Goal: Task Accomplishment & Management: Use online tool/utility

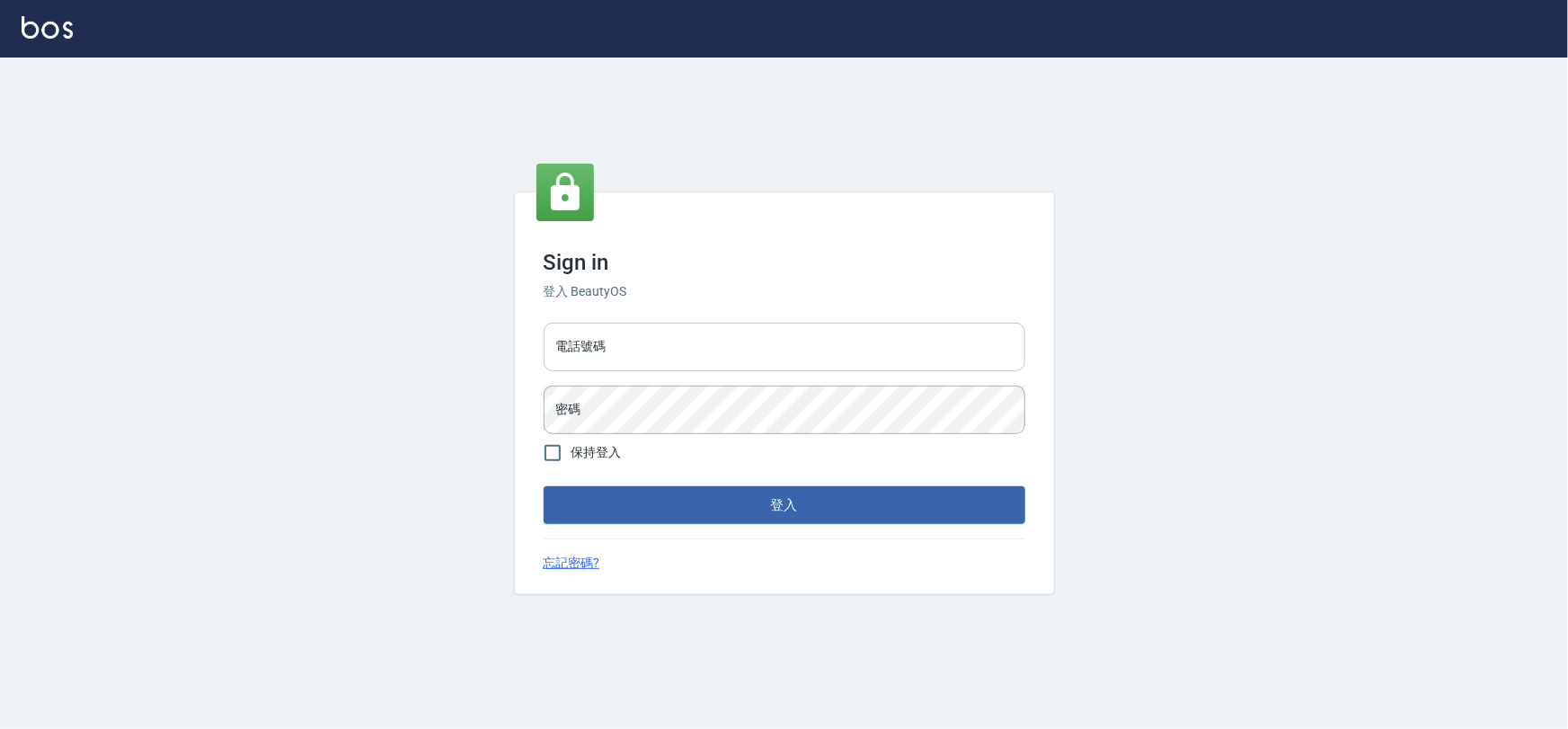
click at [792, 361] on input "電話號碼" at bounding box center [784, 346] width 482 height 48
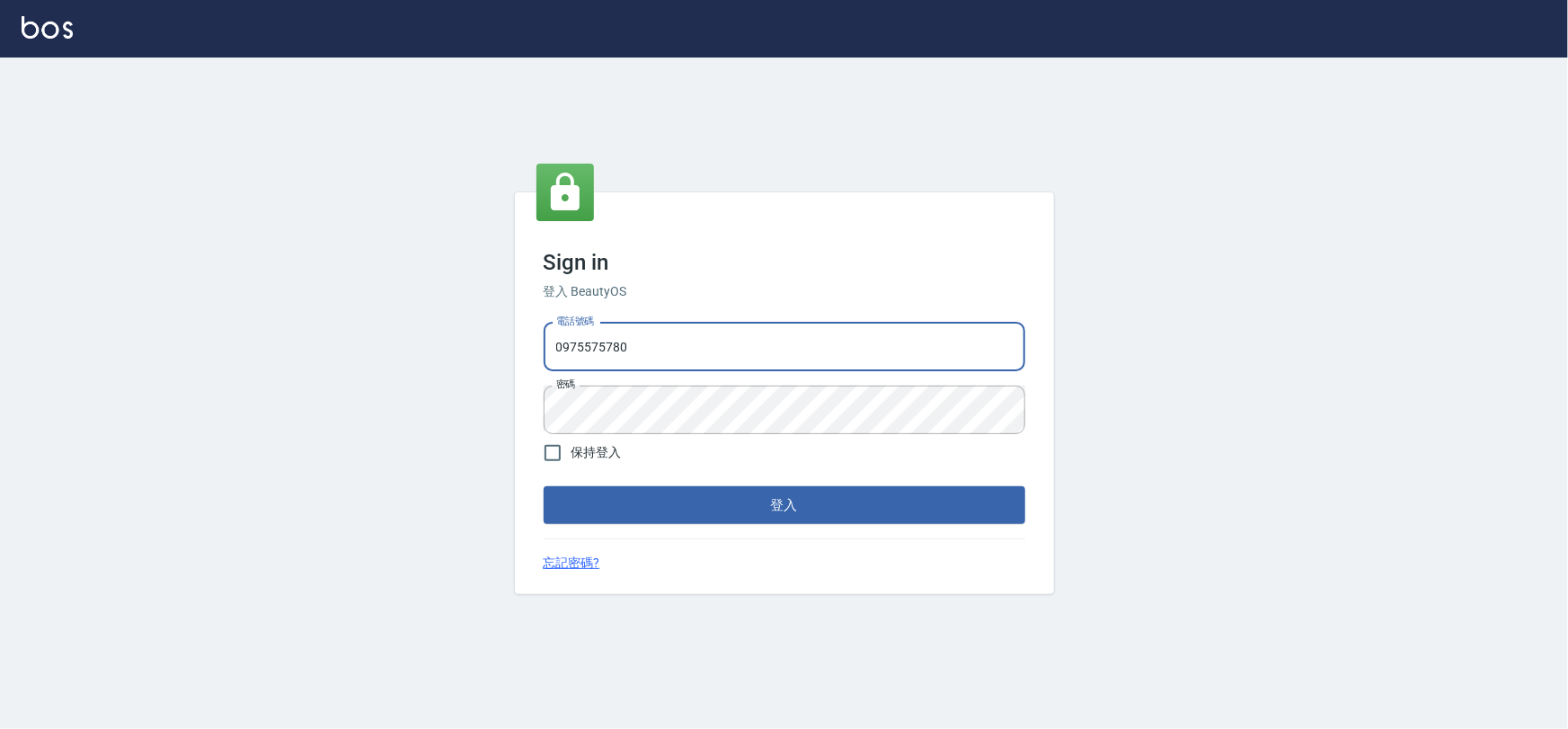
drag, startPoint x: 744, startPoint y: 348, endPoint x: 744, endPoint y: 371, distance: 23.0
click at [744, 358] on input "0975575780" at bounding box center [784, 346] width 482 height 48
type input "22878535"
click at [777, 503] on button "登入" at bounding box center [784, 505] width 482 height 38
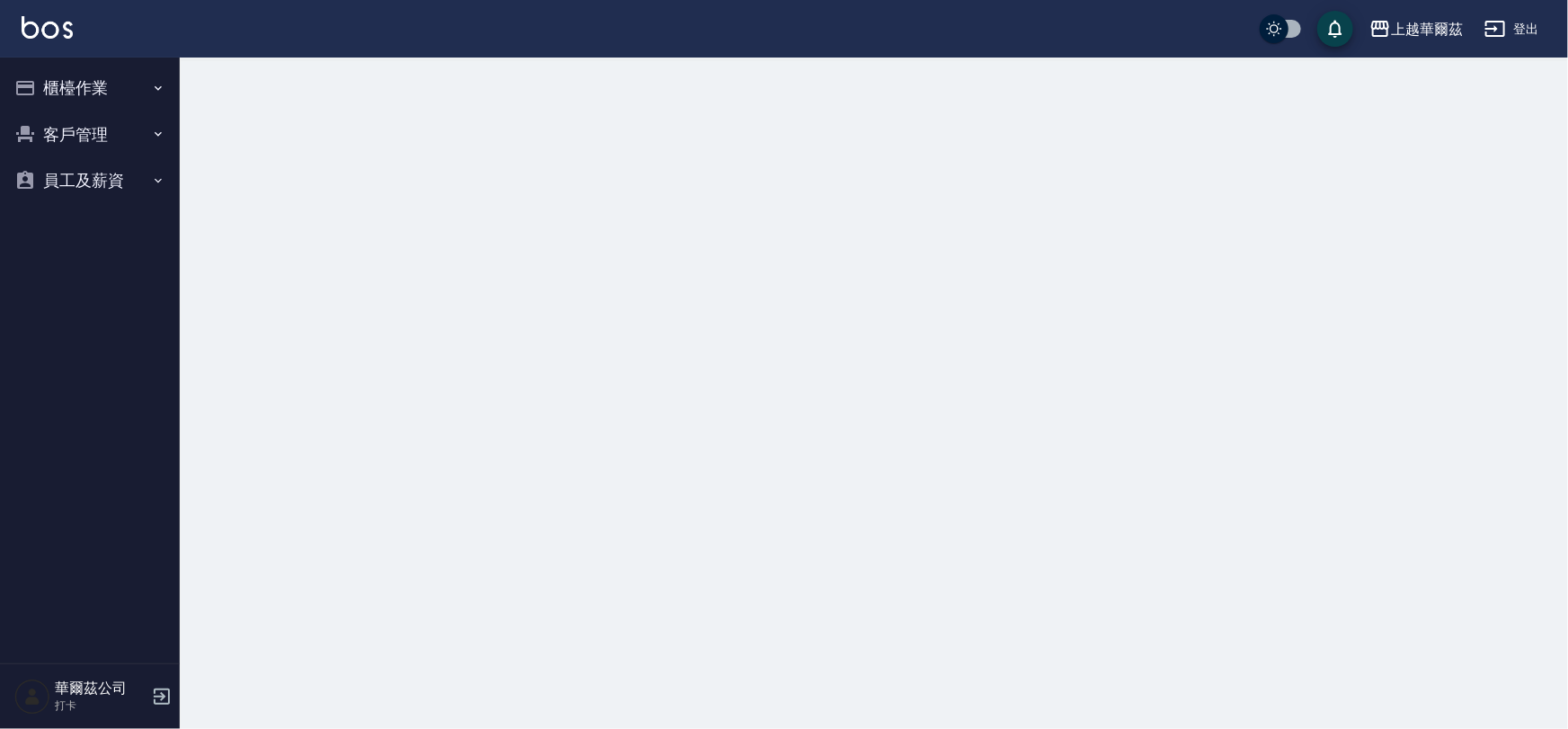
drag, startPoint x: 13, startPoint y: 142, endPoint x: 66, endPoint y: 83, distance: 79.3
click at [66, 83] on button "櫃檯作業" at bounding box center [90, 87] width 165 height 46
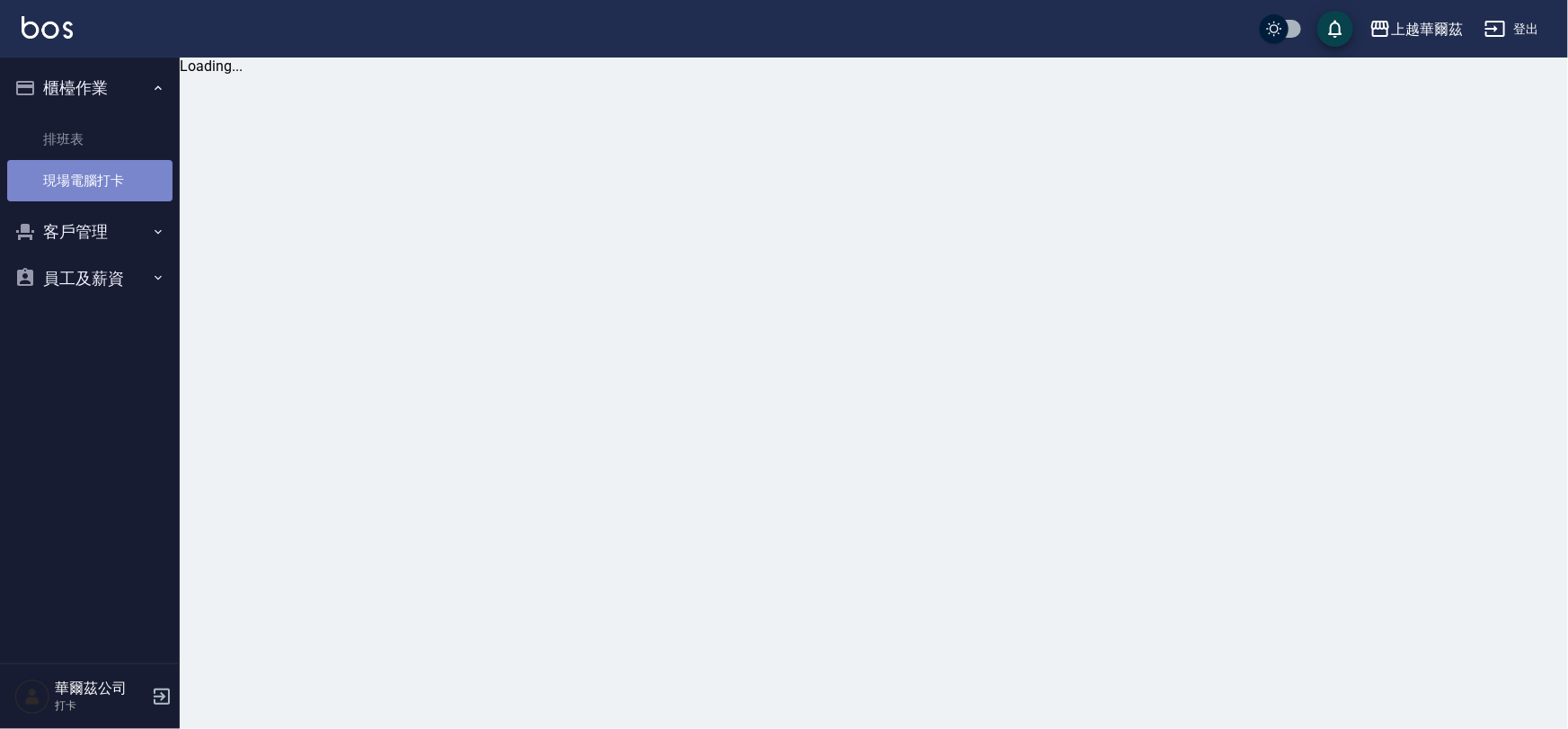
click at [105, 195] on link "現場電腦打卡" at bounding box center [90, 180] width 165 height 41
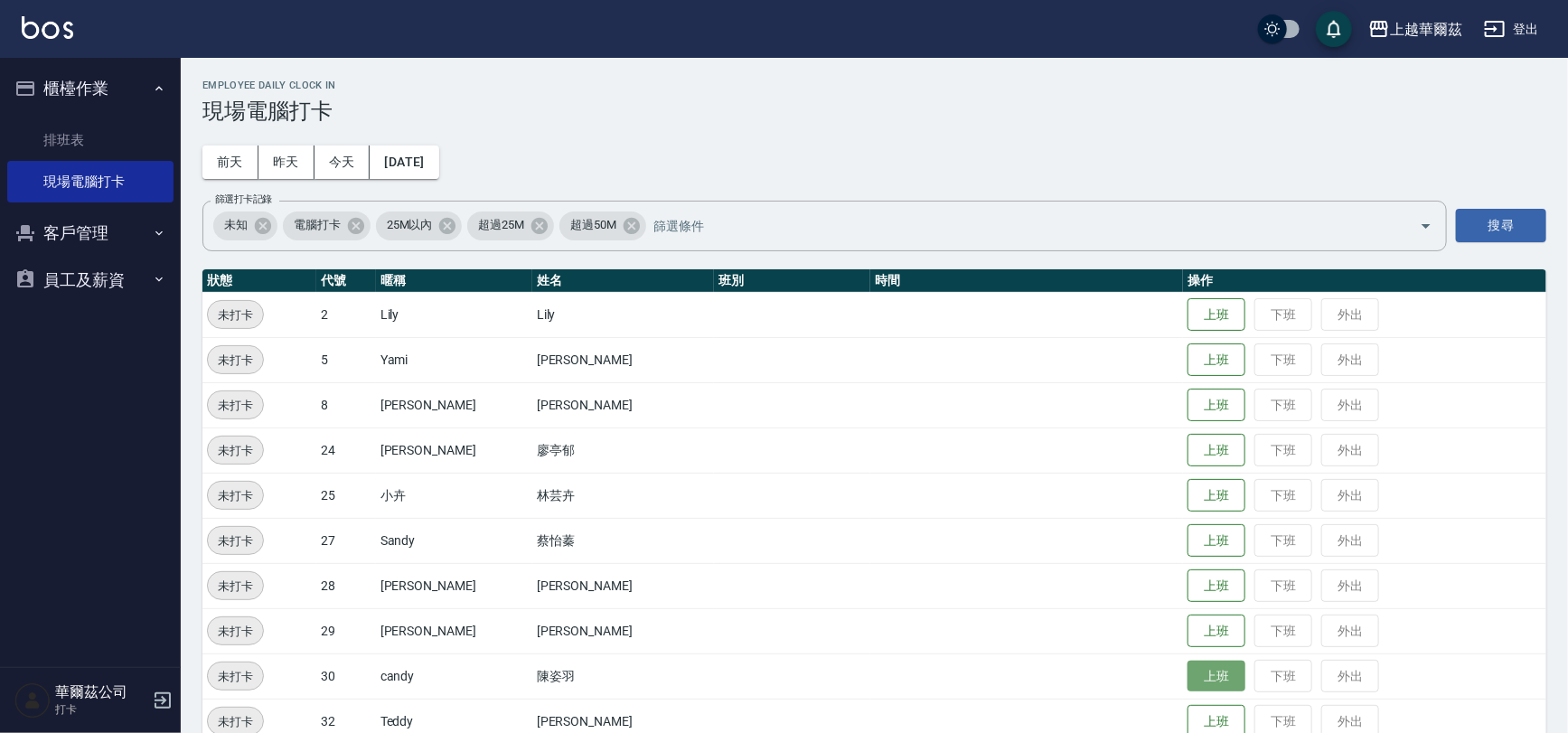
click at [1187, 682] on button "上班" at bounding box center [1215, 676] width 58 height 32
click at [1195, 407] on button "上班" at bounding box center [1215, 405] width 58 height 32
